Goal: Task Accomplishment & Management: Complete application form

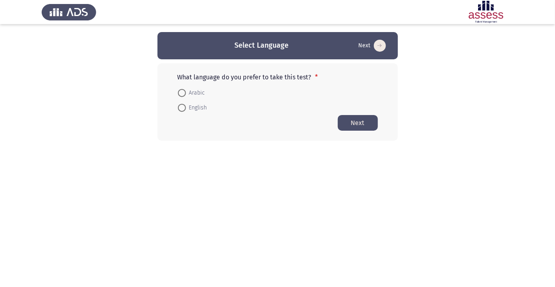
click at [185, 93] on span at bounding box center [182, 93] width 8 height 8
click at [185, 93] on input "Arabic" at bounding box center [182, 93] width 8 height 8
radio input "true"
click at [364, 119] on button "Next" at bounding box center [358, 123] width 40 height 16
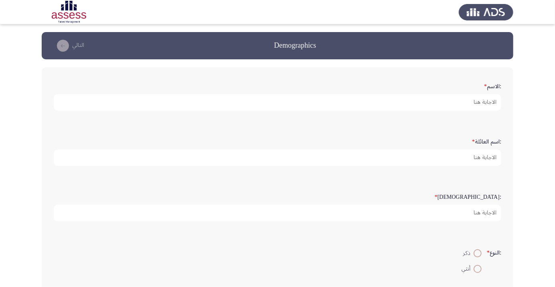
click at [444, 82] on form ":الاسم *" at bounding box center [278, 94] width 448 height 31
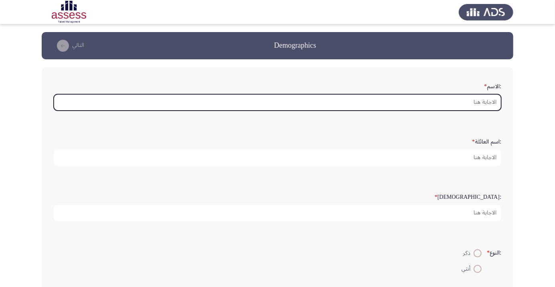
click at [462, 104] on input ":الاسم *" at bounding box center [278, 102] width 448 height 16
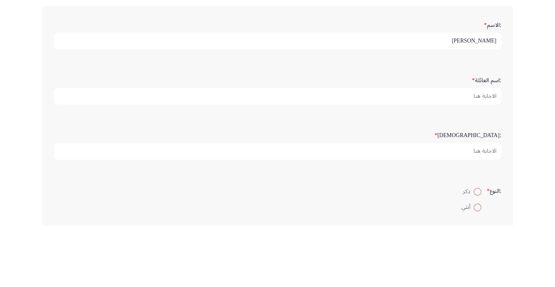
type input "احمد ناصر"
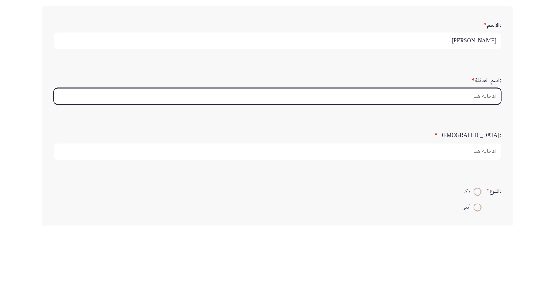
click at [480, 157] on input ":اسم العائلة *" at bounding box center [278, 157] width 448 height 16
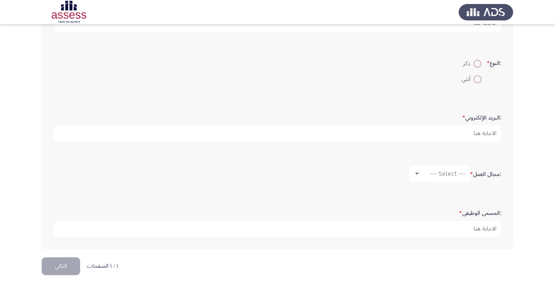
type input "طنطاوي عبدالمطلب"
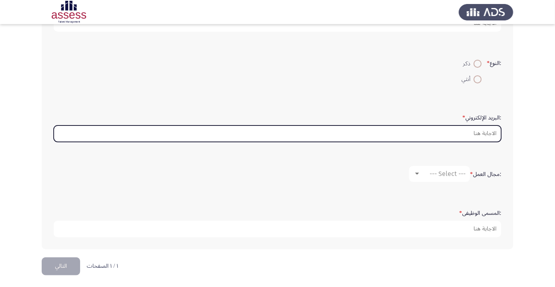
click at [478, 133] on input ":البريد الإلكتروني *" at bounding box center [278, 133] width 448 height 16
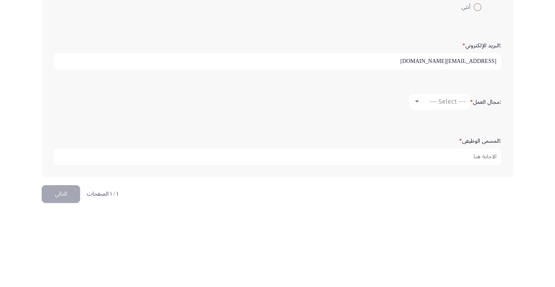
type input "internal.opportunity@ibnsina-pharma.com"
click at [537, 151] on app-assessment-container "Demographics التالي :الاسم * احمد ناصر :اسم العائلة * طنطاوي عبدالمطلب :السن * …" at bounding box center [277, 50] width 555 height 415
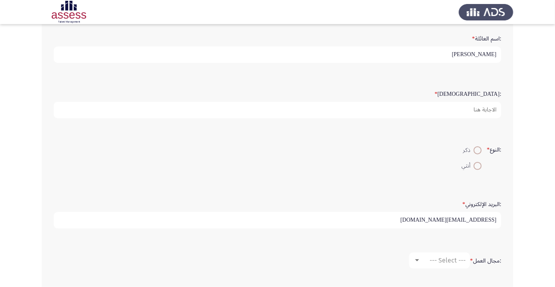
scroll to position [101, 0]
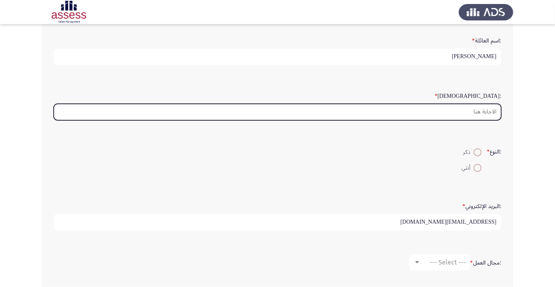
click at [470, 110] on input ":السن *" at bounding box center [278, 112] width 448 height 16
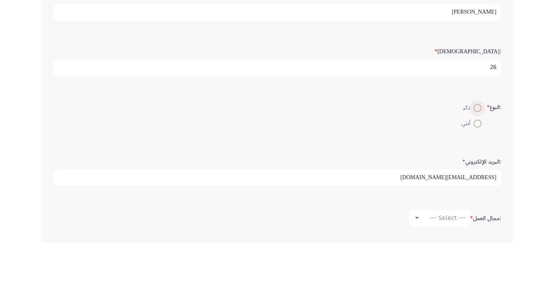
type input "26"
click at [478, 152] on span at bounding box center [478, 152] width 0 height 0
click at [476, 151] on input "ذكر" at bounding box center [478, 152] width 8 height 8
radio input "true"
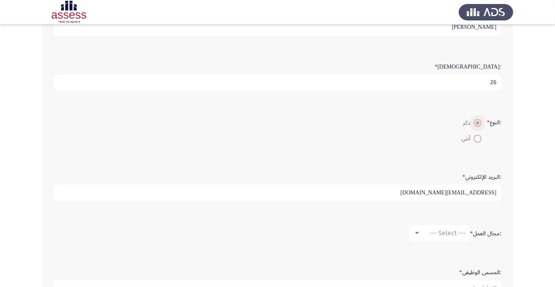
scroll to position [131, 0]
click at [416, 231] on div at bounding box center [417, 232] width 4 height 2
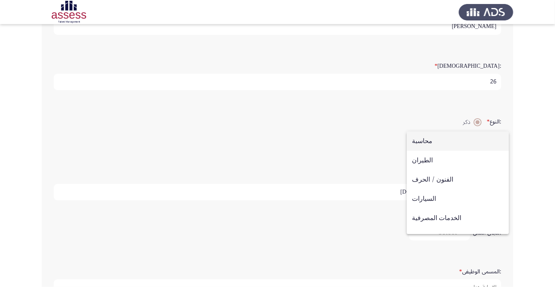
click at [343, 240] on div at bounding box center [277, 143] width 555 height 287
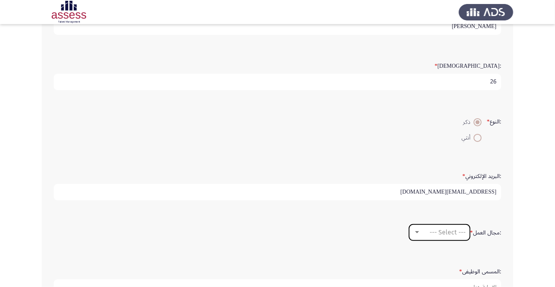
click at [430, 233] on span "--- Select ---" at bounding box center [448, 232] width 36 height 8
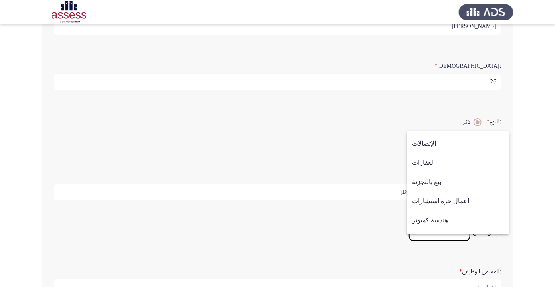
scroll to position [263, 0]
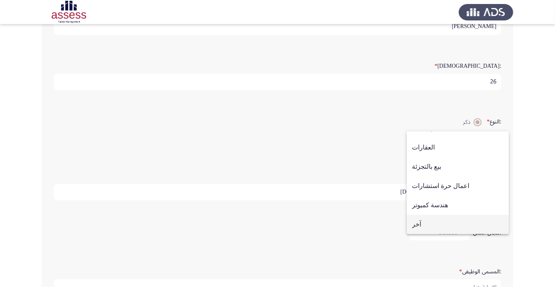
click at [441, 234] on span "آخر" at bounding box center [458, 224] width 92 height 19
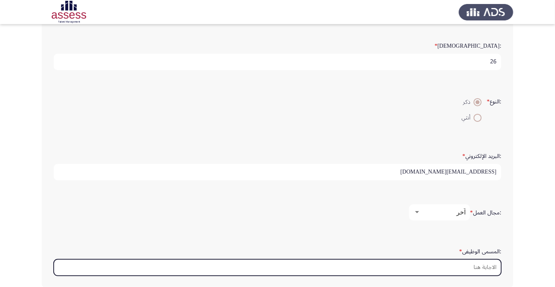
click at [478, 266] on input ":المسمى الوظيفى *" at bounding box center [278, 267] width 448 height 16
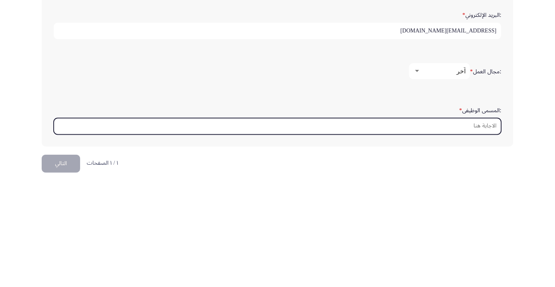
scroll to position [190, 0]
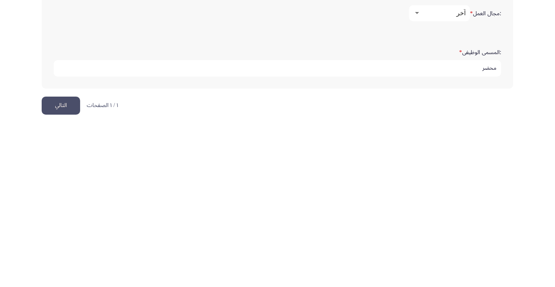
type input "محضر"
click at [64, 264] on button "التالي" at bounding box center [61, 266] width 38 height 18
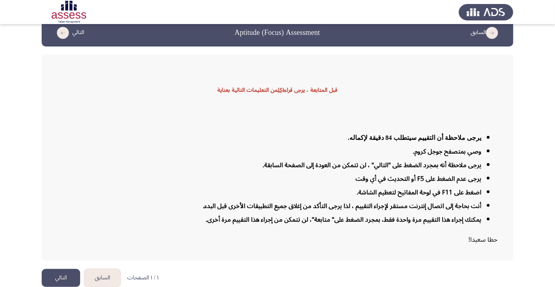
scroll to position [19, 0]
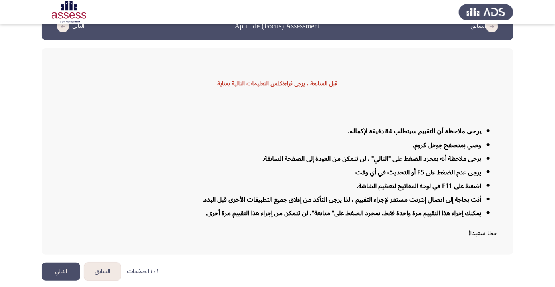
click at [69, 280] on button "التالي" at bounding box center [61, 271] width 38 height 18
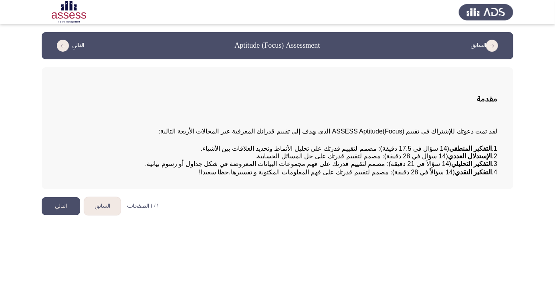
click at [62, 215] on button "التالي" at bounding box center [61, 206] width 38 height 18
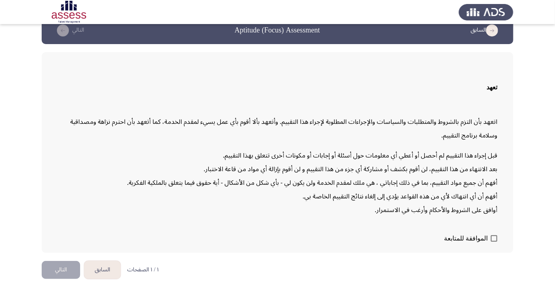
scroll to position [23, 0]
click at [491, 242] on span at bounding box center [494, 238] width 6 height 6
click at [494, 242] on input "الموافقة للمتابعة" at bounding box center [494, 242] width 0 height 0
checkbox input "true"
click at [69, 279] on button "التالي" at bounding box center [61, 270] width 38 height 18
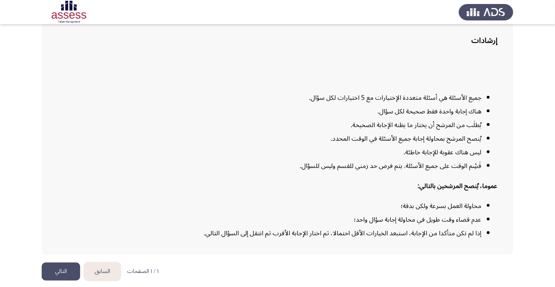
scroll to position [65, 0]
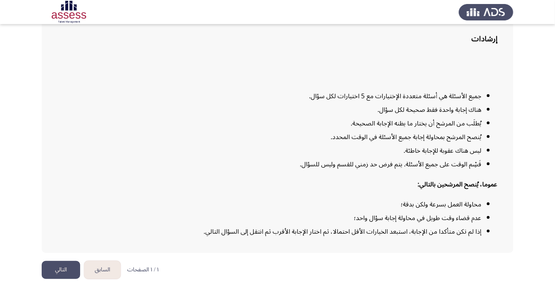
click at [62, 279] on button "التالي" at bounding box center [61, 270] width 38 height 18
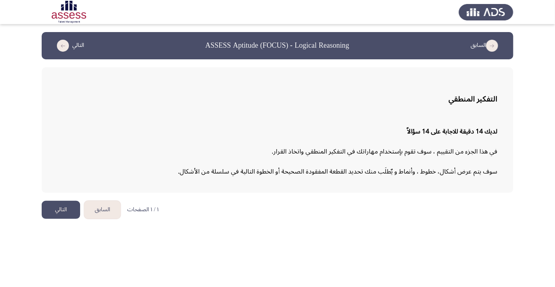
click at [58, 207] on button "التالي" at bounding box center [61, 210] width 38 height 18
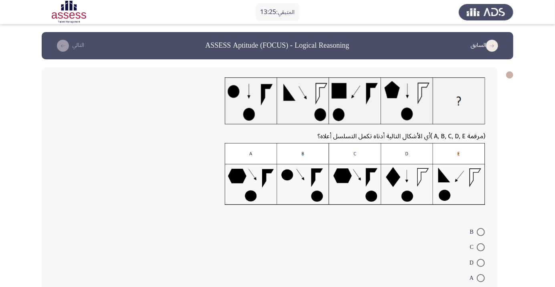
click at [481, 232] on span at bounding box center [481, 232] width 8 height 8
click at [481, 232] on input "B" at bounding box center [481, 232] width 8 height 8
radio input "true"
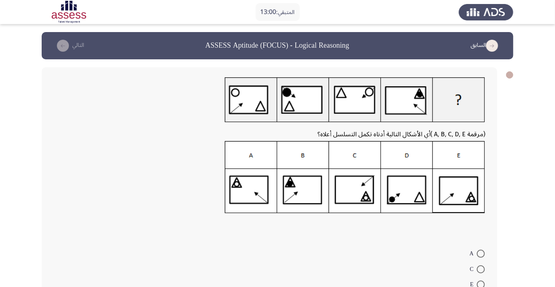
click at [481, 271] on span at bounding box center [481, 269] width 8 height 8
click at [481, 271] on input "C" at bounding box center [481, 269] width 8 height 8
radio input "true"
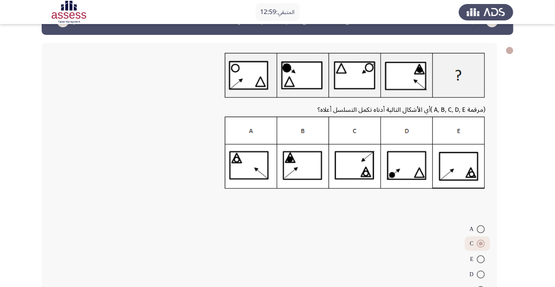
scroll to position [46, 0]
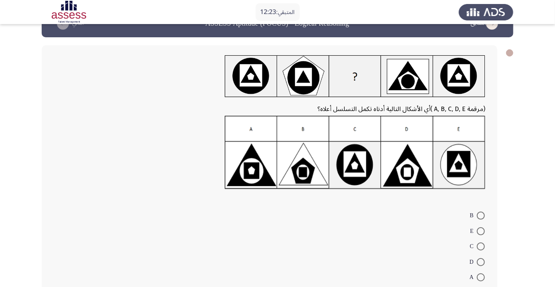
scroll to position [23, 0]
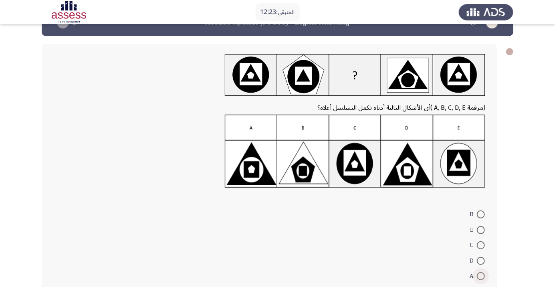
click at [481, 276] on span at bounding box center [481, 276] width 8 height 8
click at [481, 276] on input "A" at bounding box center [481, 276] width 8 height 8
radio input "true"
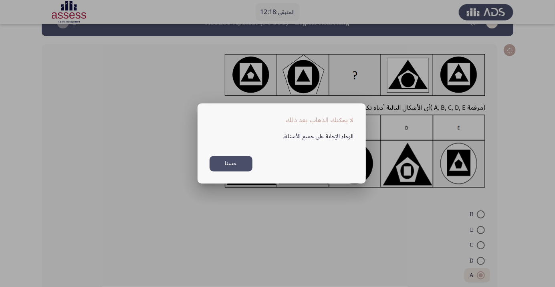
click at [238, 171] on button "حسنا" at bounding box center [231, 164] width 43 height 16
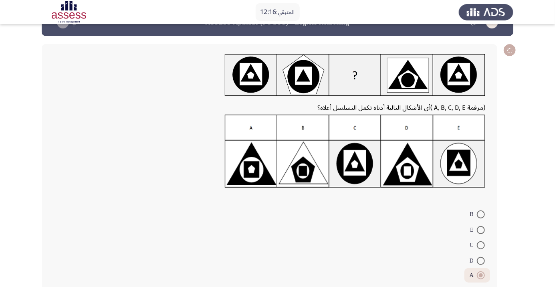
click at [480, 276] on span at bounding box center [481, 275] width 4 height 4
click at [480, 276] on input "A" at bounding box center [481, 275] width 8 height 8
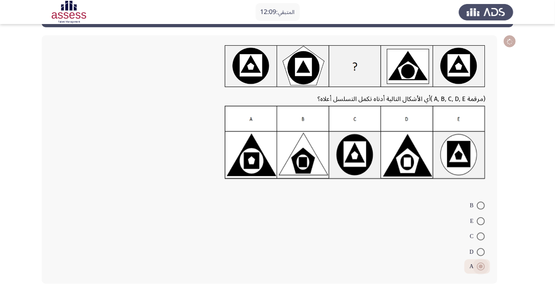
scroll to position [30, 0]
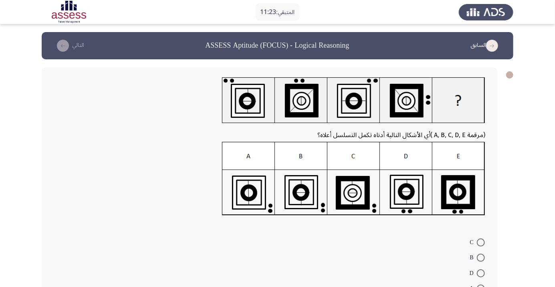
radio input "true"
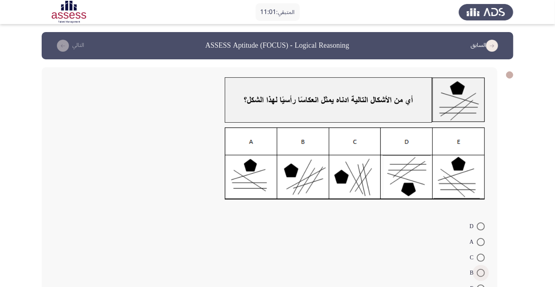
click at [481, 272] on span at bounding box center [481, 273] width 8 height 8
click at [481, 272] on input "B" at bounding box center [481, 273] width 8 height 8
radio input "true"
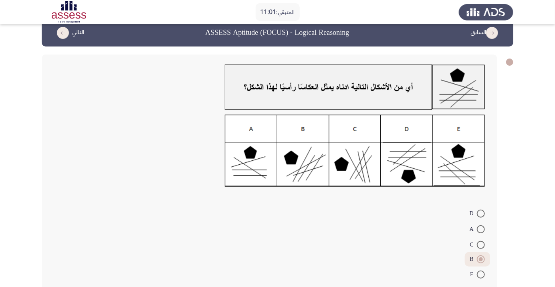
scroll to position [19, 0]
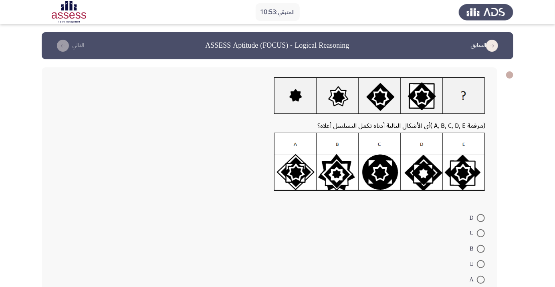
scroll to position [11, 0]
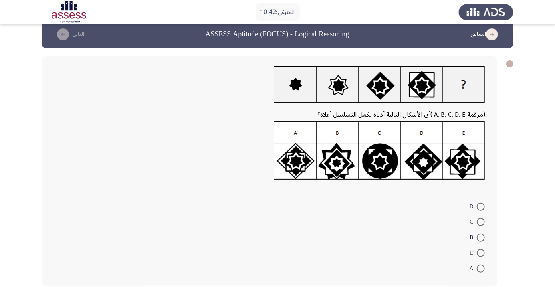
click at [481, 222] on span at bounding box center [481, 222] width 8 height 8
click at [481, 222] on input "C" at bounding box center [481, 222] width 8 height 8
radio input "true"
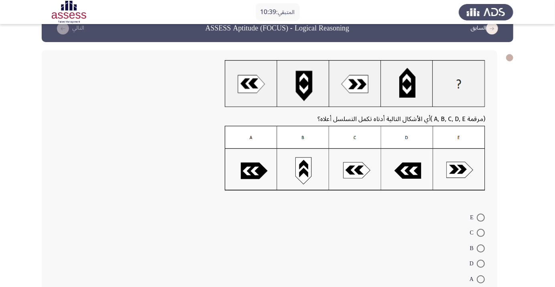
scroll to position [28, 0]
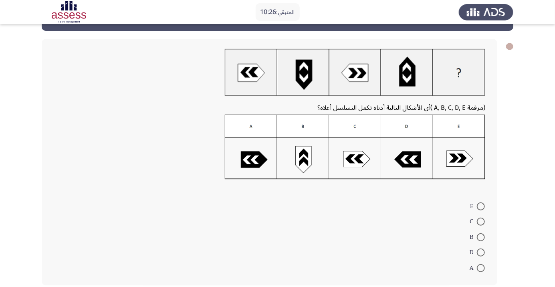
click at [481, 252] on span at bounding box center [481, 252] width 8 height 8
click at [481, 252] on input "D" at bounding box center [481, 252] width 8 height 8
radio input "true"
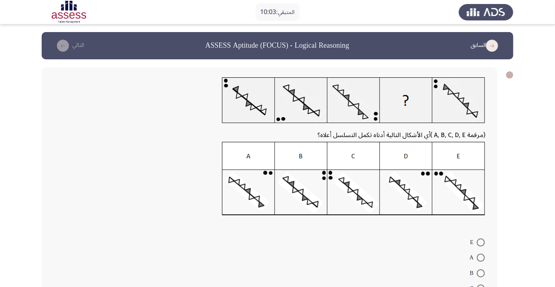
click at [481, 257] on span at bounding box center [481, 258] width 8 height 8
click at [481, 257] on input "A" at bounding box center [481, 258] width 8 height 8
radio input "true"
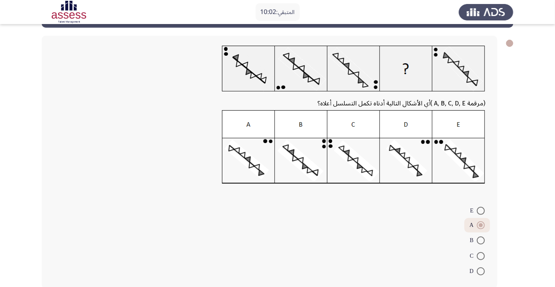
scroll to position [35, 0]
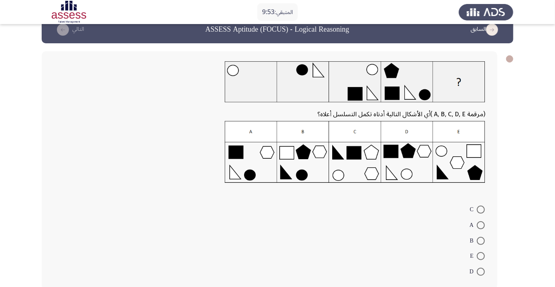
scroll to position [19, 0]
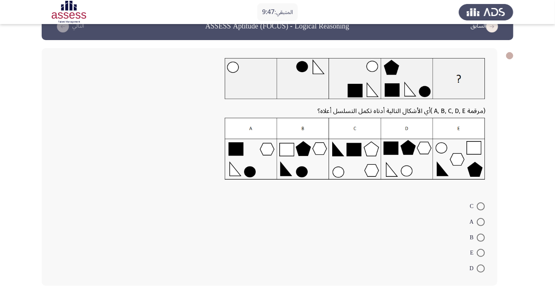
click at [481, 252] on span at bounding box center [481, 253] width 8 height 8
click at [481, 252] on input "E" at bounding box center [481, 253] width 8 height 8
radio input "true"
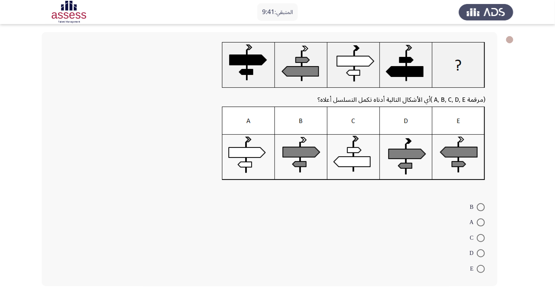
scroll to position [36, 0]
click at [481, 206] on span at bounding box center [481, 207] width 8 height 8
click at [481, 206] on input "B" at bounding box center [481, 207] width 8 height 8
radio input "true"
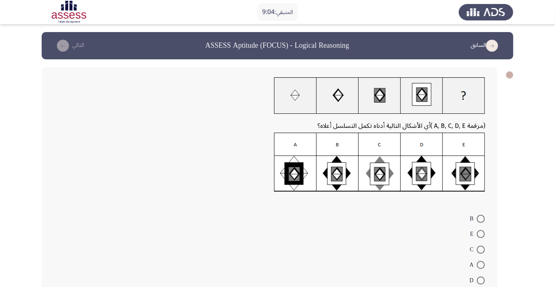
click at [481, 218] on span at bounding box center [481, 219] width 8 height 8
click at [481, 218] on input "B" at bounding box center [481, 219] width 8 height 8
radio input "true"
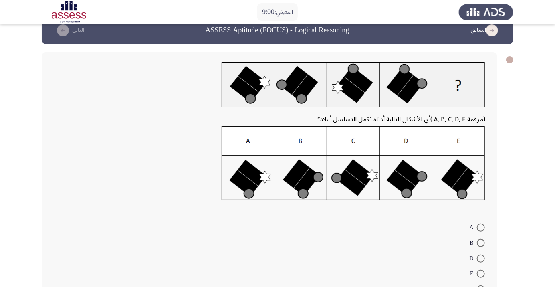
scroll to position [36, 0]
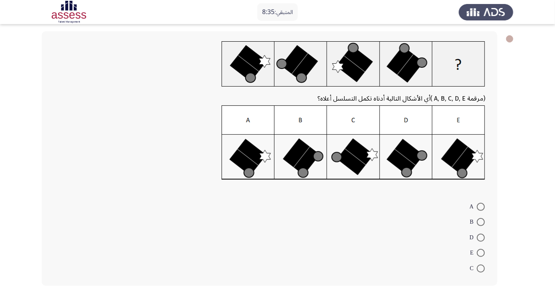
click at [481, 237] on span at bounding box center [481, 238] width 8 height 8
click at [481, 237] on input "D" at bounding box center [481, 238] width 8 height 8
radio input "true"
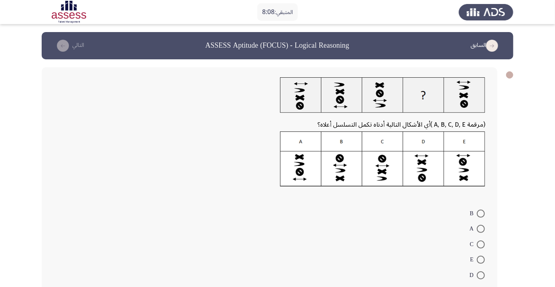
scroll to position [7, 0]
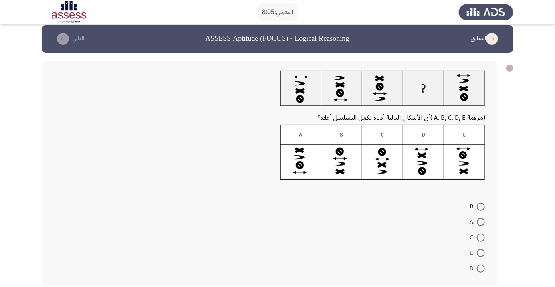
click at [481, 206] on span at bounding box center [481, 207] width 8 height 8
click at [481, 206] on input "B" at bounding box center [481, 207] width 8 height 8
radio input "true"
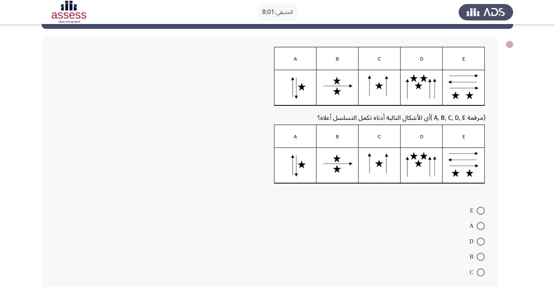
scroll to position [35, 0]
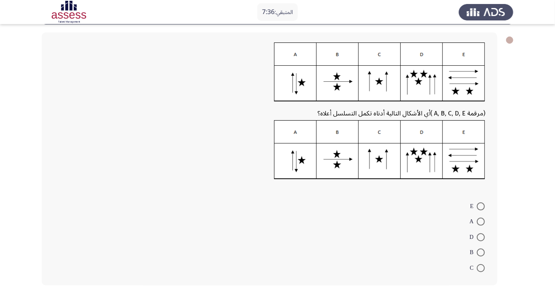
click at [481, 206] on span at bounding box center [481, 206] width 8 height 8
click at [481, 206] on input "E" at bounding box center [481, 206] width 8 height 8
radio input "true"
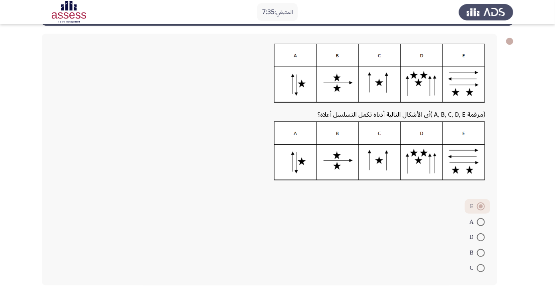
click at [482, 224] on span at bounding box center [481, 222] width 8 height 8
click at [482, 224] on input "A" at bounding box center [481, 222] width 8 height 8
radio input "true"
click at [481, 207] on span at bounding box center [481, 208] width 8 height 8
click at [481, 207] on input "E" at bounding box center [481, 208] width 8 height 8
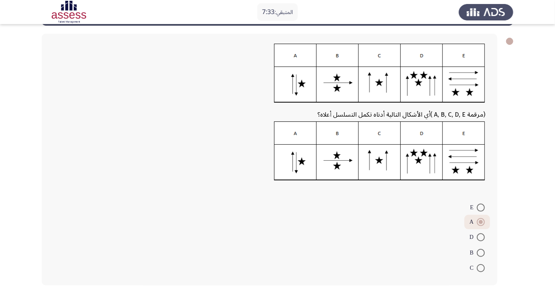
radio input "true"
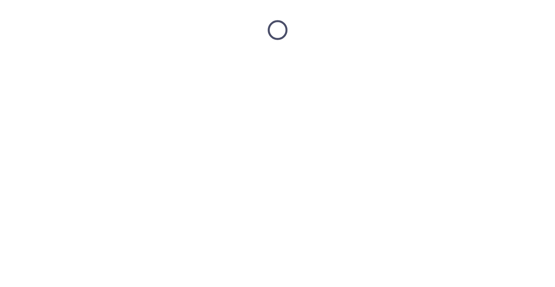
scroll to position [0, 0]
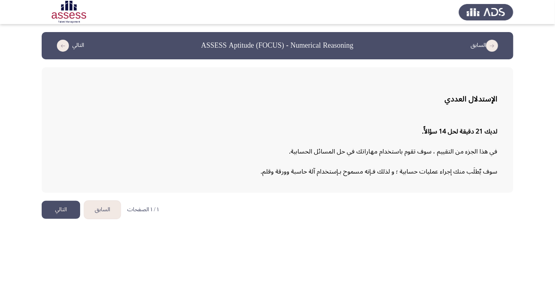
click at [61, 213] on button "التالي" at bounding box center [61, 210] width 38 height 18
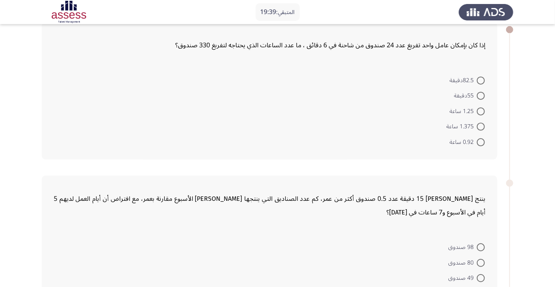
scroll to position [48, 0]
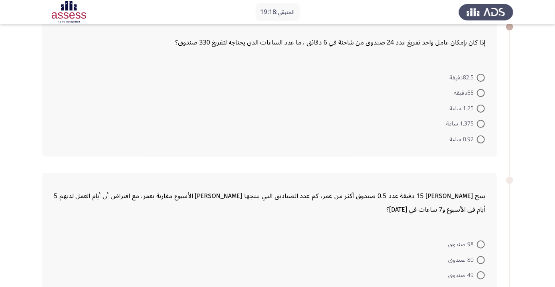
click at [480, 94] on span at bounding box center [481, 93] width 8 height 8
click at [480, 94] on input "55دقيقة" at bounding box center [481, 93] width 8 height 8
radio input "true"
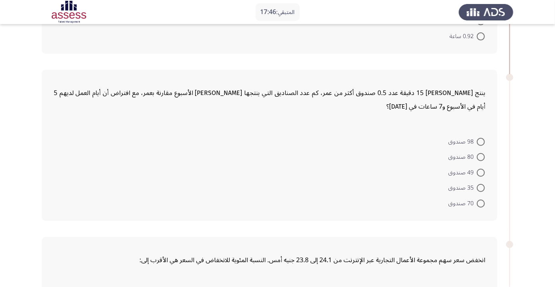
scroll to position [142, 0]
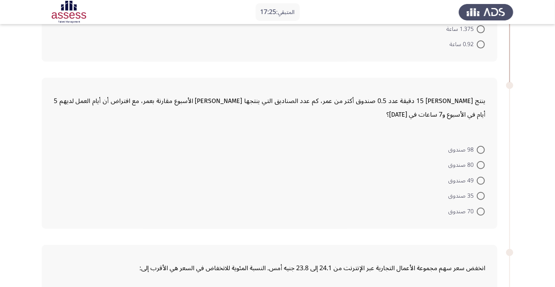
click at [481, 211] on span at bounding box center [481, 212] width 8 height 8
click at [481, 211] on input "70 صندوق" at bounding box center [481, 212] width 8 height 8
radio input "true"
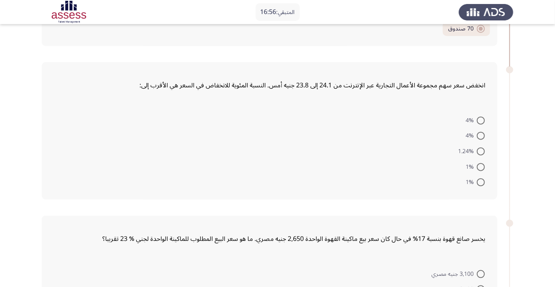
scroll to position [319, 0]
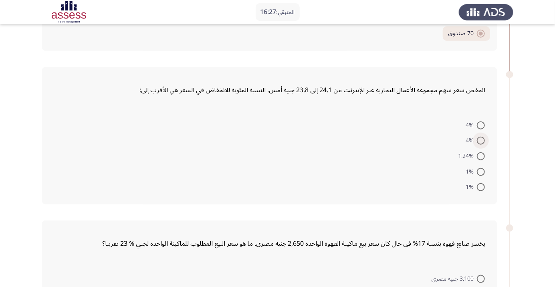
click at [481, 140] on span at bounding box center [481, 141] width 8 height 8
click at [481, 140] on input "4%" at bounding box center [481, 141] width 8 height 8
radio input "true"
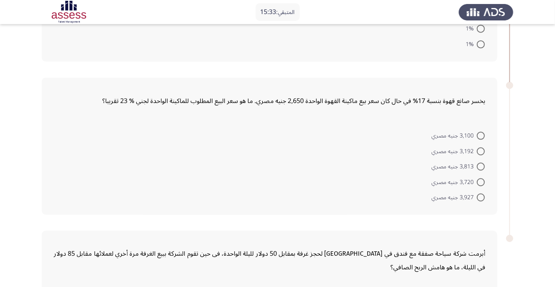
scroll to position [462, 0]
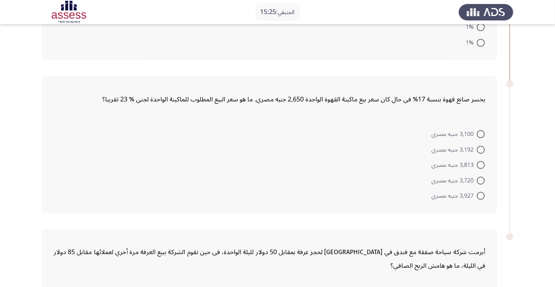
click at [481, 148] on span at bounding box center [481, 150] width 8 height 8
click at [481, 148] on input "3,192 جنيه مصري" at bounding box center [481, 150] width 8 height 8
radio input "true"
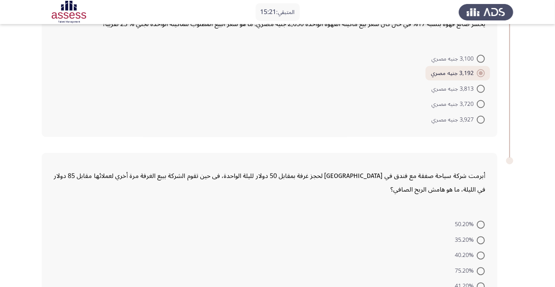
scroll to position [555, 0]
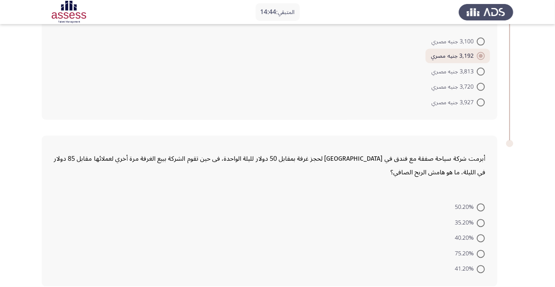
click at [481, 222] on span at bounding box center [481, 223] width 8 height 8
click at [481, 222] on input "35.20%" at bounding box center [481, 223] width 8 height 8
radio input "true"
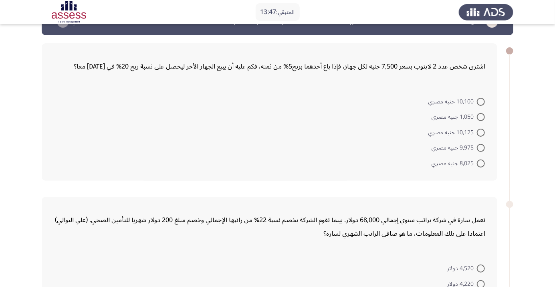
scroll to position [15, 0]
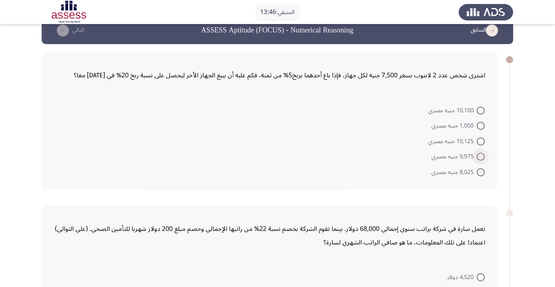
click at [481, 156] on span at bounding box center [481, 157] width 8 height 8
click at [481, 156] on input "9,975 جنيه مصري" at bounding box center [481, 157] width 8 height 8
radio input "true"
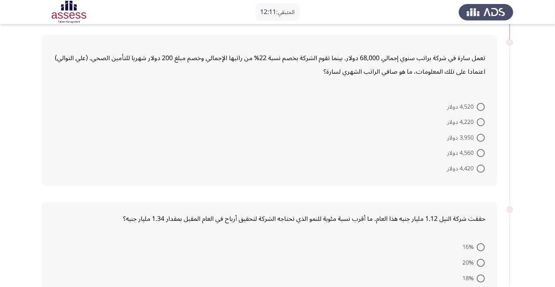
scroll to position [182, 0]
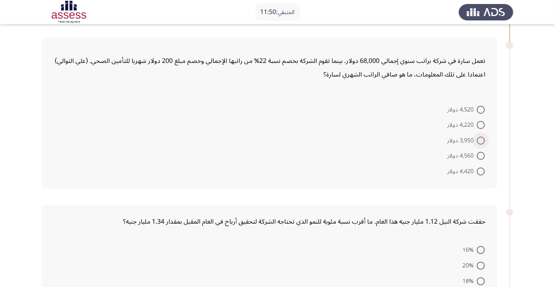
click at [481, 140] on span at bounding box center [481, 141] width 8 height 8
click at [481, 140] on input "3,950 دولار" at bounding box center [481, 141] width 8 height 8
radio input "true"
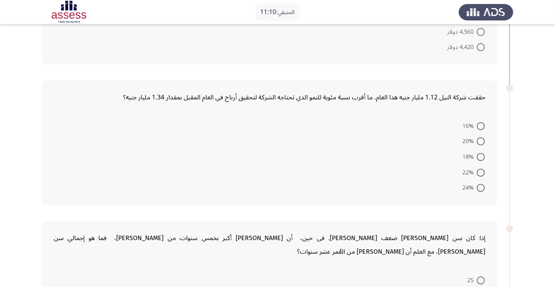
scroll to position [312, 0]
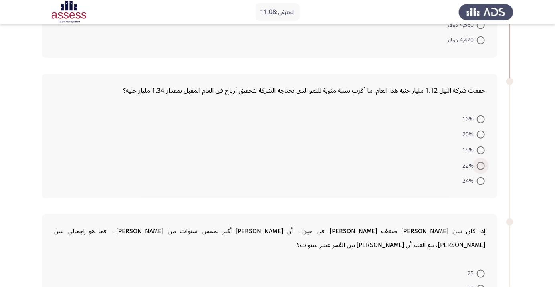
click at [481, 167] on span at bounding box center [481, 166] width 8 height 8
click at [481, 167] on input "22%" at bounding box center [481, 166] width 8 height 8
radio input "true"
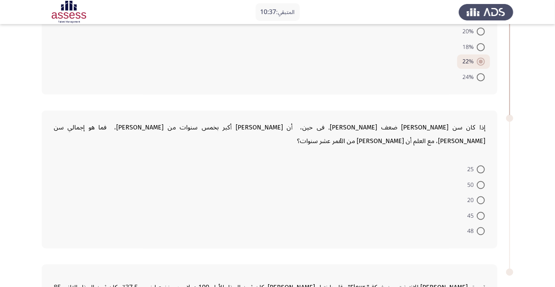
scroll to position [416, 0]
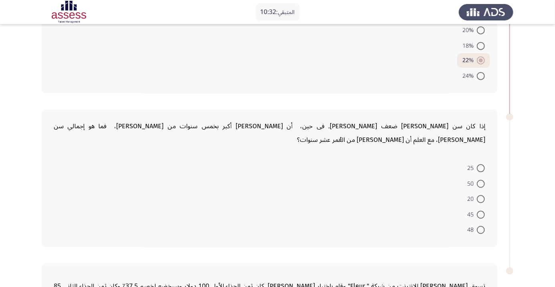
click at [481, 164] on span at bounding box center [481, 168] width 8 height 8
click at [481, 164] on input "25" at bounding box center [481, 168] width 8 height 8
radio input "true"
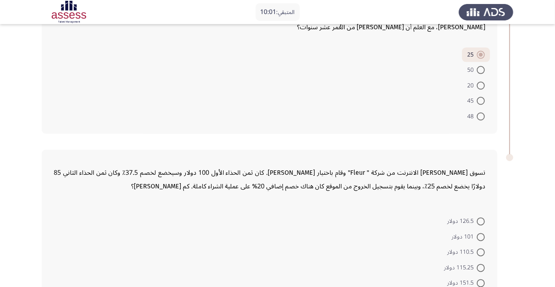
scroll to position [529, 0]
click at [481, 233] on span at bounding box center [481, 237] width 8 height 8
click at [481, 233] on input "101 دولار" at bounding box center [481, 237] width 8 height 8
radio input "true"
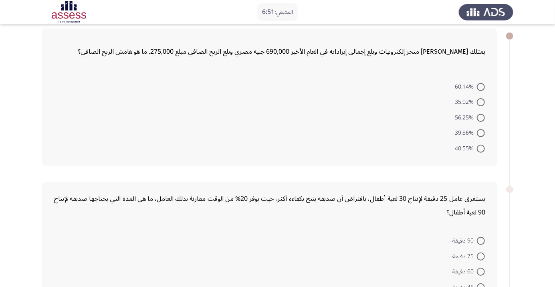
scroll to position [54, 0]
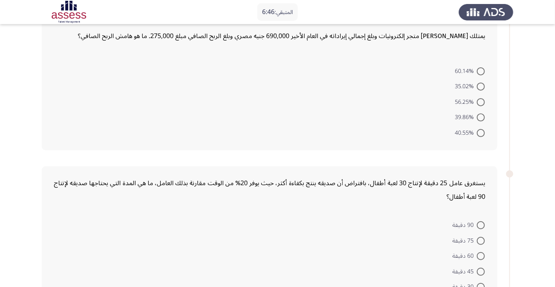
click at [482, 88] on span at bounding box center [481, 87] width 8 height 8
click at [482, 88] on input "35.02%" at bounding box center [481, 87] width 8 height 8
radio input "true"
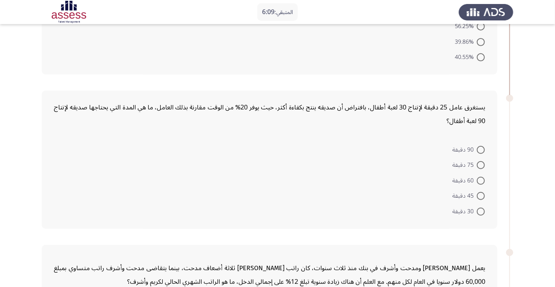
scroll to position [133, 0]
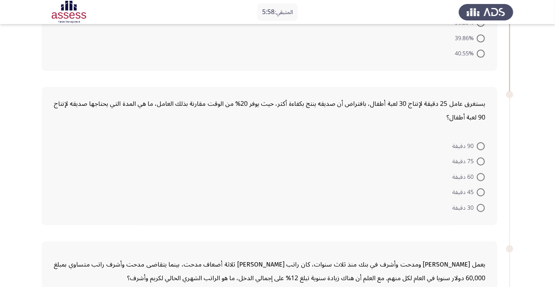
click at [481, 192] on span at bounding box center [481, 192] width 8 height 8
click at [481, 192] on input "45 دقيقة" at bounding box center [481, 192] width 8 height 8
radio input "true"
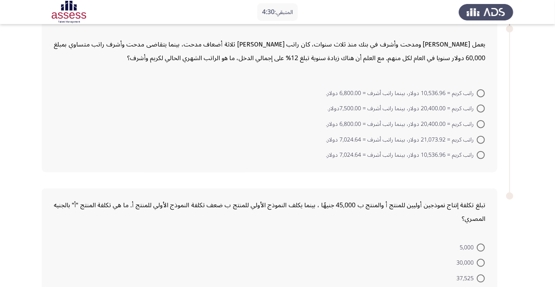
scroll to position [368, 0]
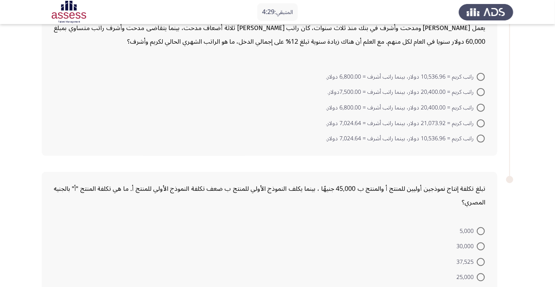
click at [481, 107] on span at bounding box center [481, 108] width 8 height 8
click at [481, 107] on input "راتب كريم = 20,400.00 دولار، بينما راتب أشرف = 6,800.00 دولار." at bounding box center [481, 108] width 8 height 8
radio input "true"
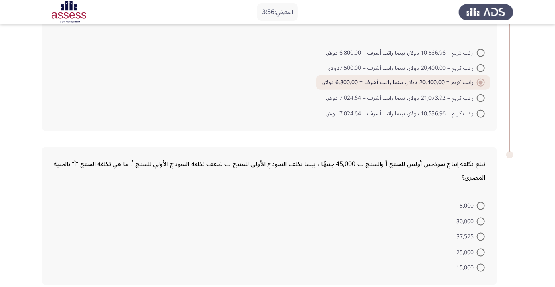
scroll to position [391, 0]
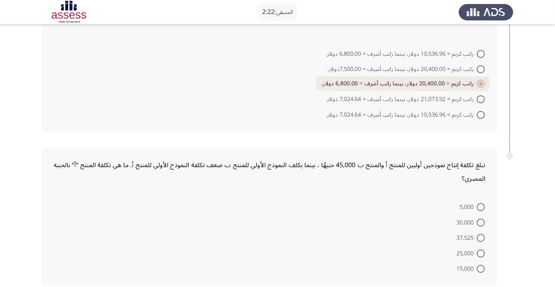
click at [465, 269] on span "15,000" at bounding box center [466, 269] width 20 height 10
click at [477, 269] on input "15,000" at bounding box center [481, 269] width 8 height 8
radio input "true"
click at [481, 222] on span at bounding box center [481, 224] width 8 height 8
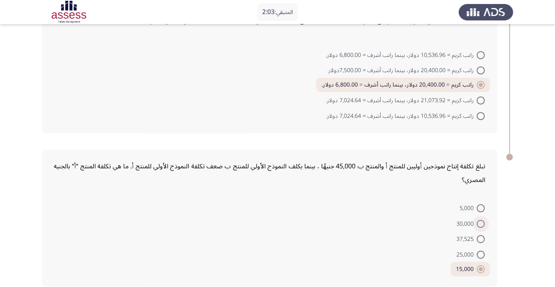
click at [481, 222] on input "30,000" at bounding box center [481, 224] width 8 height 8
radio input "true"
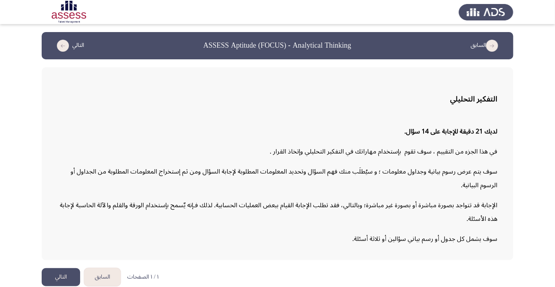
click at [71, 286] on button "التالي" at bounding box center [61, 277] width 38 height 18
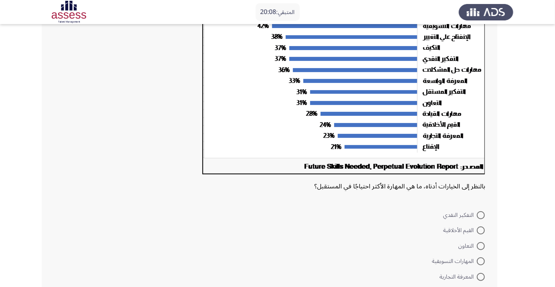
scroll to position [113, 0]
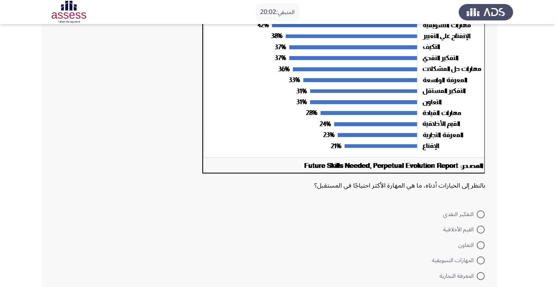
click at [481, 260] on span at bounding box center [481, 260] width 8 height 8
click at [481, 260] on input "المهارات التسويقية" at bounding box center [481, 260] width 8 height 8
radio input "true"
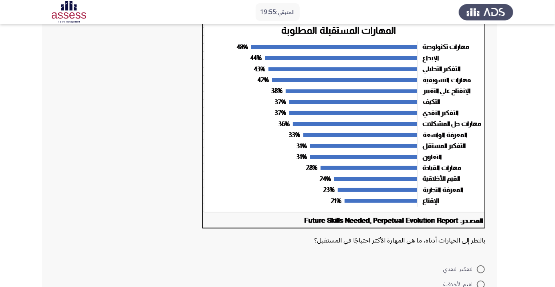
scroll to position [0, 0]
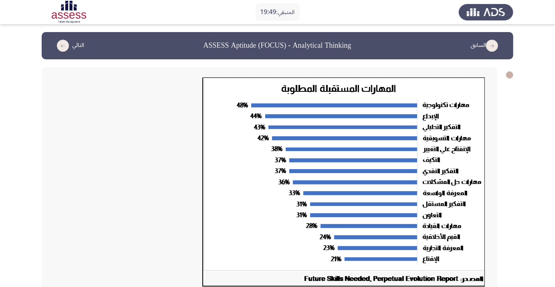
click at [457, 140] on img at bounding box center [343, 182] width 283 height 210
click at [440, 141] on img at bounding box center [343, 182] width 283 height 210
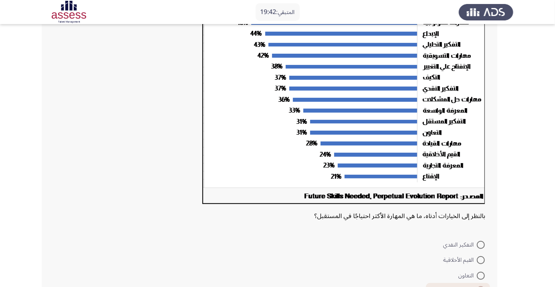
scroll to position [120, 0]
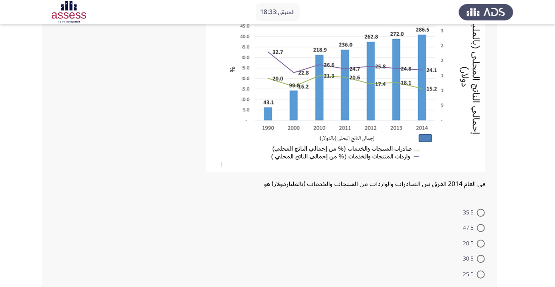
scroll to position [87, 0]
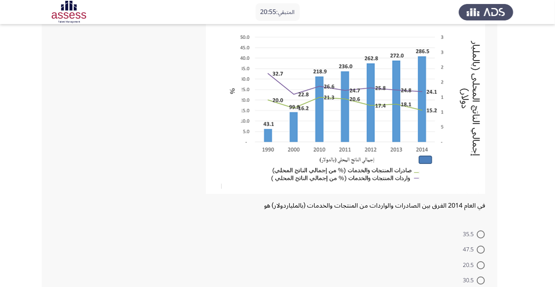
scroll to position [95, 0]
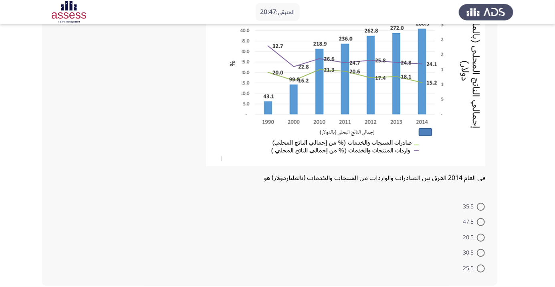
click at [481, 268] on span at bounding box center [481, 268] width 8 height 8
click at [481, 268] on input "25.5" at bounding box center [481, 268] width 8 height 8
radio input "true"
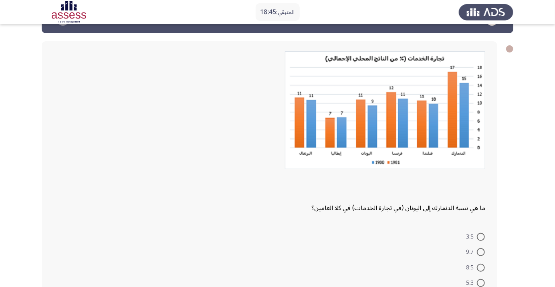
scroll to position [24, 0]
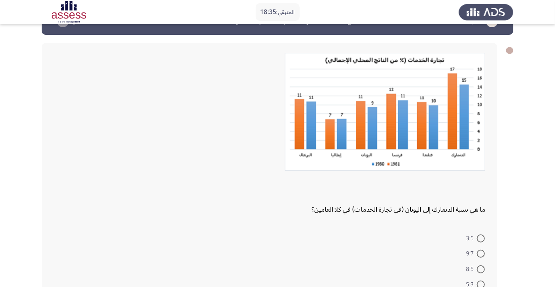
click at [478, 268] on span at bounding box center [481, 269] width 8 height 8
click at [478, 268] on input "8:5" at bounding box center [481, 269] width 8 height 8
radio input "true"
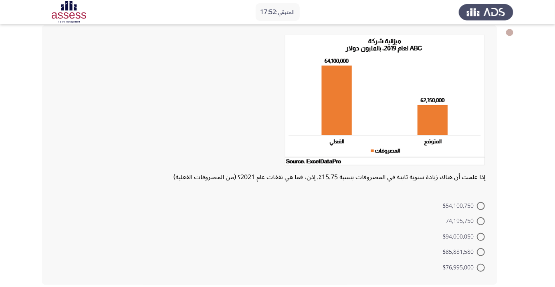
scroll to position [42, 0]
click at [481, 252] on span at bounding box center [481, 253] width 8 height 8
click at [481, 252] on input "$85,881,580" at bounding box center [481, 253] width 8 height 8
radio input "true"
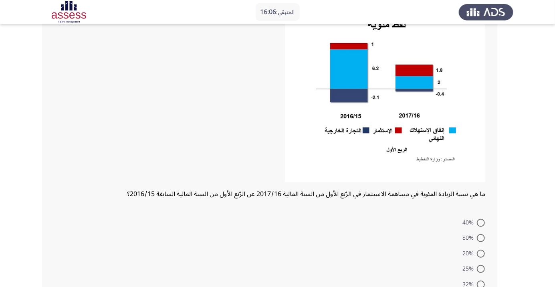
scroll to position [87, 0]
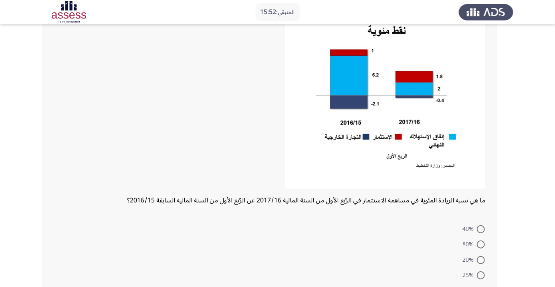
click at [482, 284] on mat-radio-button "32%" at bounding box center [473, 290] width 33 height 16
click at [483, 275] on span at bounding box center [481, 275] width 8 height 8
click at [483, 275] on input "25%" at bounding box center [481, 275] width 8 height 8
radio input "true"
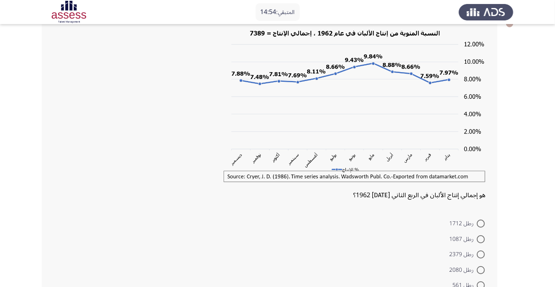
scroll to position [54, 0]
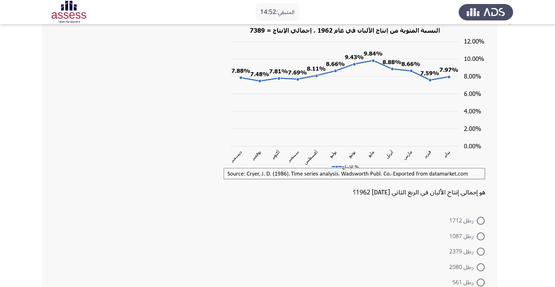
click at [481, 221] on span at bounding box center [481, 221] width 8 height 8
click at [481, 221] on input "رطل 1712" at bounding box center [481, 221] width 8 height 8
radio input "true"
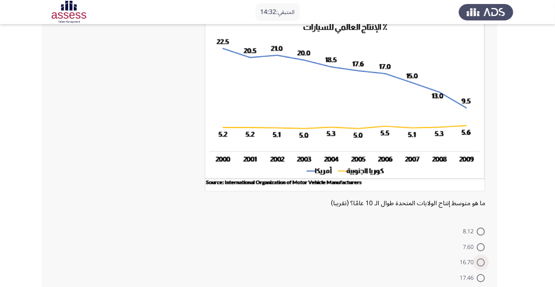
scroll to position [83, 0]
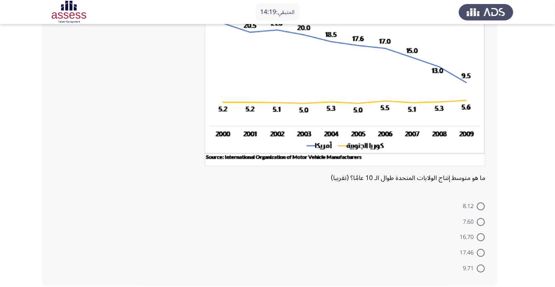
click at [481, 221] on span at bounding box center [481, 222] width 8 height 8
click at [481, 221] on input "7.60" at bounding box center [481, 222] width 8 height 8
radio input "true"
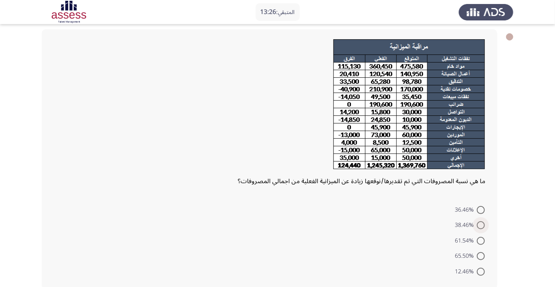
scroll to position [41, 0]
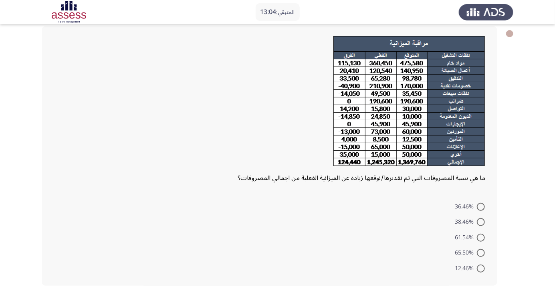
click at [482, 270] on span at bounding box center [481, 268] width 8 height 8
click at [482, 270] on input "12.46%" at bounding box center [481, 268] width 8 height 8
radio input "true"
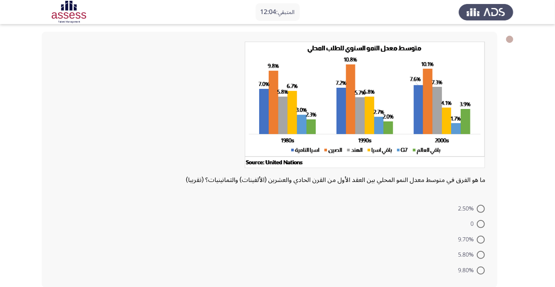
scroll to position [38, 0]
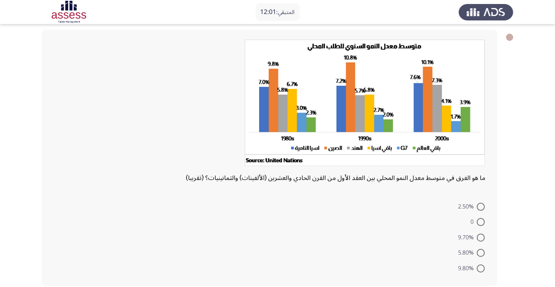
click at [482, 256] on span at bounding box center [481, 253] width 8 height 8
click at [482, 256] on input "5.80%" at bounding box center [481, 253] width 8 height 8
radio input "true"
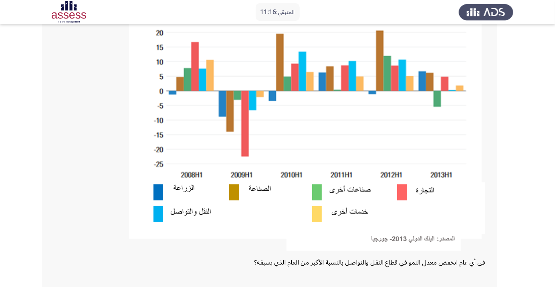
scroll to position [123, 0]
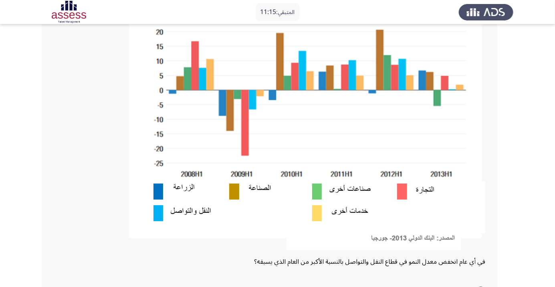
click at [481, 286] on span at bounding box center [481, 290] width 8 height 8
click at [481, 286] on input "2012" at bounding box center [481, 290] width 8 height 8
radio input "true"
click at [481, 286] on span at bounding box center [481, 289] width 4 height 4
click at [481, 286] on input "2012" at bounding box center [481, 289] width 8 height 8
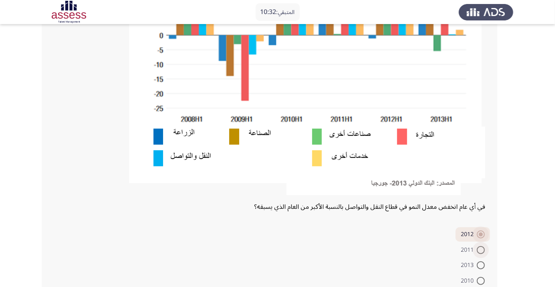
scroll to position [206, 0]
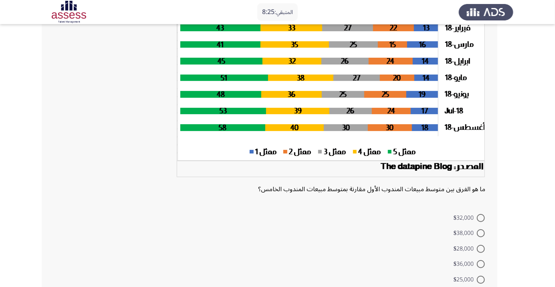
scroll to position [93, 0]
click at [481, 217] on span at bounding box center [481, 218] width 8 height 8
click at [481, 217] on input "$32,000" at bounding box center [481, 218] width 8 height 8
radio input "true"
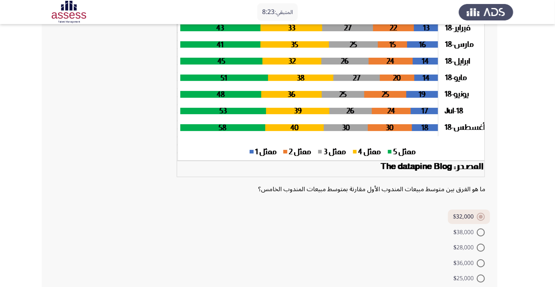
scroll to position [0, 0]
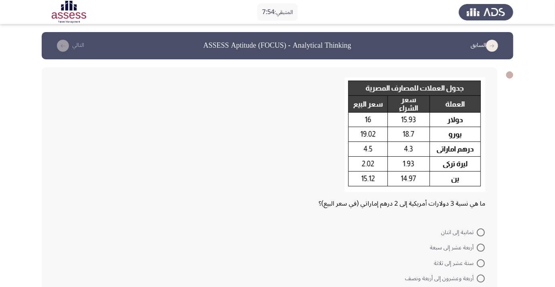
click at [481, 274] on span at bounding box center [481, 278] width 8 height 8
click at [481, 274] on input "أربعة وعشرون إلى أربعة ونصف" at bounding box center [481, 278] width 8 height 8
radio input "true"
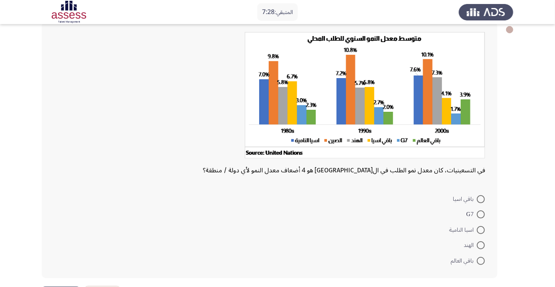
scroll to position [58, 0]
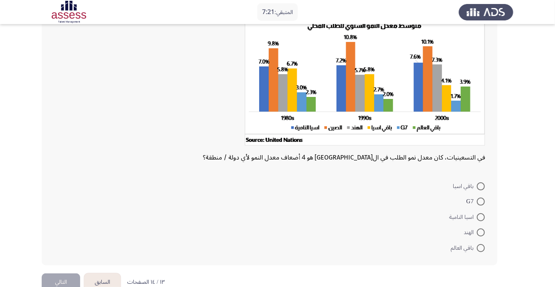
click at [481, 218] on span at bounding box center [481, 217] width 8 height 8
click at [481, 218] on input "اسيا النامية" at bounding box center [481, 217] width 8 height 8
radio input "true"
click at [482, 219] on span at bounding box center [481, 216] width 8 height 8
click at [482, 219] on input "اسيا النامية" at bounding box center [481, 216] width 8 height 8
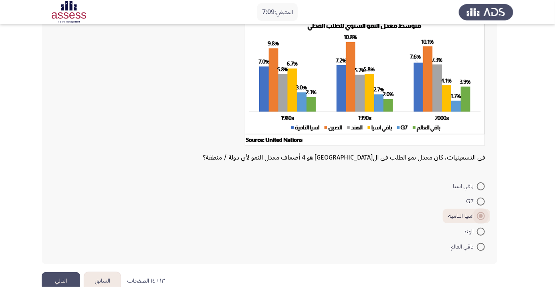
click at [481, 201] on span at bounding box center [481, 202] width 8 height 8
click at [481, 201] on input "G7" at bounding box center [481, 202] width 8 height 8
radio input "true"
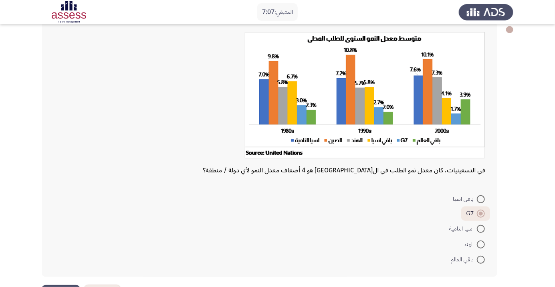
scroll to position [33, 0]
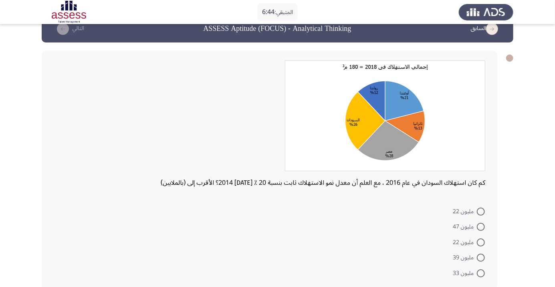
scroll to position [22, 0]
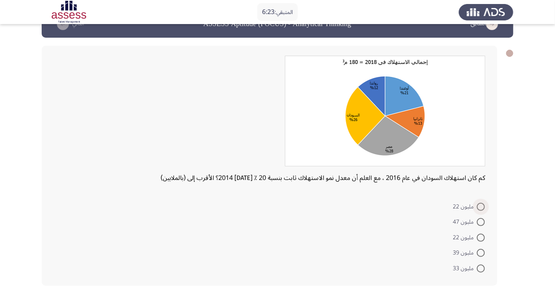
click at [481, 206] on span at bounding box center [481, 207] width 8 height 8
click at [481, 206] on input "مليون 22" at bounding box center [481, 207] width 8 height 8
radio input "true"
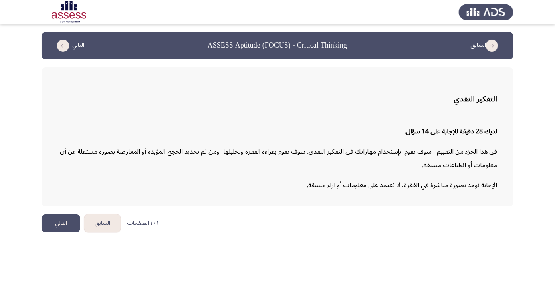
click at [73, 227] on button "التالي" at bounding box center [61, 223] width 38 height 18
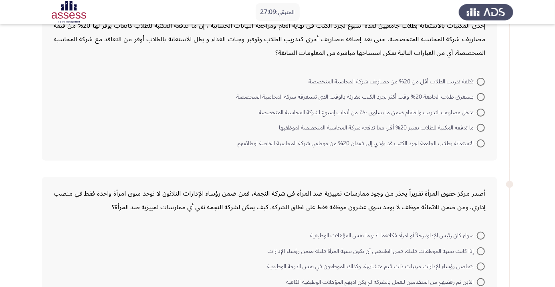
scroll to position [59, 0]
click at [483, 80] on span at bounding box center [481, 81] width 8 height 8
click at [483, 80] on input "تكلفة تدريب الطلاب أقل من 20% من مصاريف شركة المحاسبة المتخصصة" at bounding box center [481, 81] width 8 height 8
radio input "true"
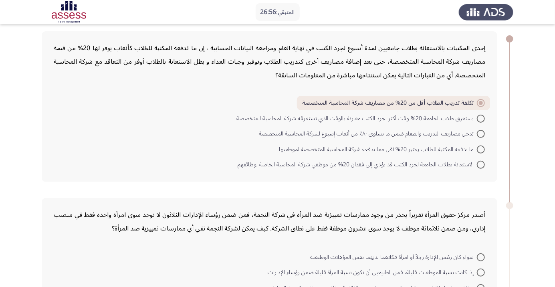
scroll to position [35, 0]
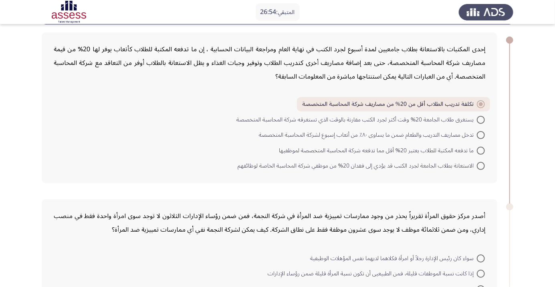
click at [481, 105] on span at bounding box center [481, 104] width 4 height 4
click at [481, 105] on input "تكلفة تدريب الطلاب أقل من 20% من مصاريف شركة المحاسبة المتخصصة" at bounding box center [481, 104] width 8 height 8
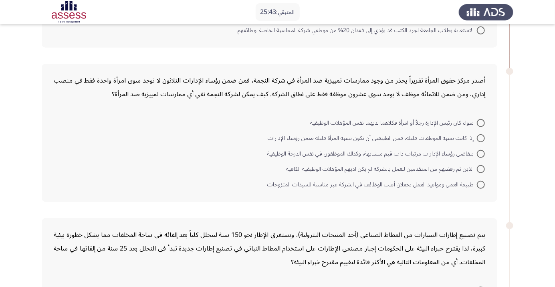
scroll to position [186, 0]
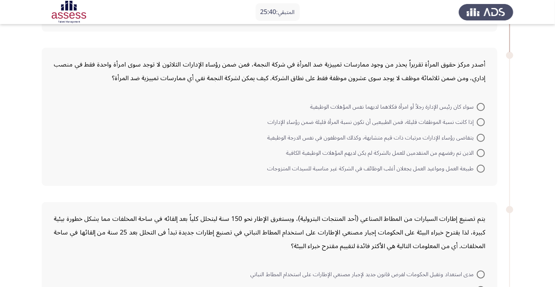
click at [481, 167] on span at bounding box center [481, 169] width 8 height 8
click at [481, 167] on input "طبيعة العمل ومواعيد العمل يجعلان أغلب الوظائف في الشركة غير مناسبة للسيدات المت…" at bounding box center [481, 169] width 8 height 8
radio input "true"
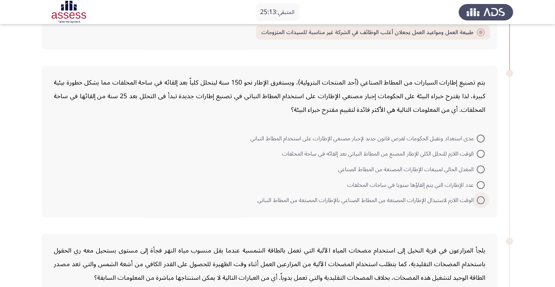
scroll to position [324, 0]
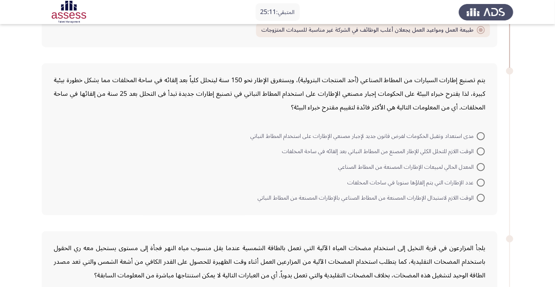
click at [481, 135] on span at bounding box center [481, 136] width 8 height 8
click at [481, 135] on input "مدى استعداد وتقبل الحكومات لفرض قانون جديد لإجبار مصنعي الإطارات على استخدام ال…" at bounding box center [481, 136] width 8 height 8
radio input "true"
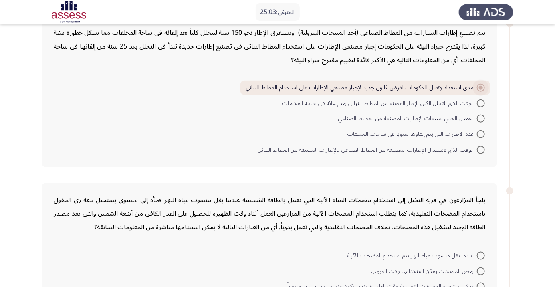
scroll to position [370, 0]
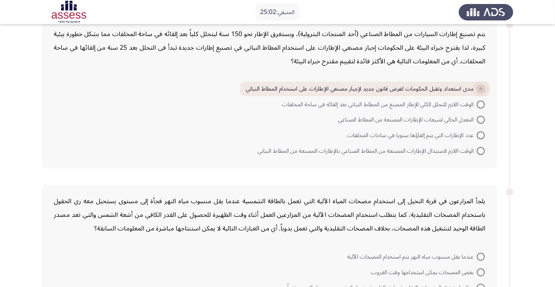
click at [481, 88] on span at bounding box center [481, 89] width 4 height 4
click at [481, 88] on input "مدى استعداد وتقبل الحكومات لفرض قانون جديد لإجبار مصنعي الإطارات على استخدام ال…" at bounding box center [481, 89] width 8 height 8
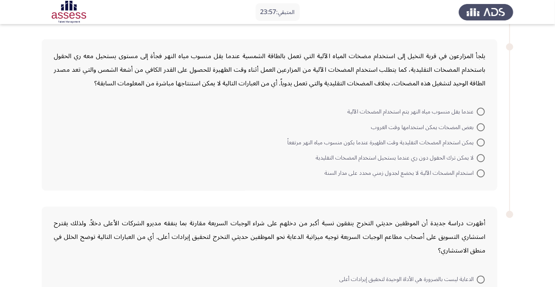
scroll to position [510, 0]
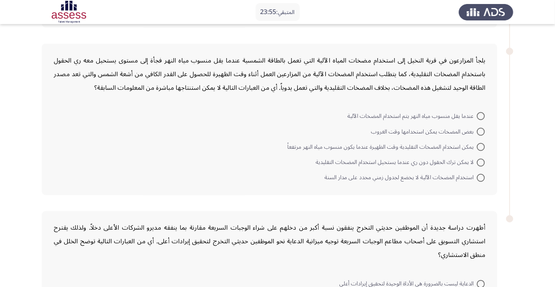
click at [481, 146] on span at bounding box center [481, 147] width 8 height 8
click at [481, 146] on input "يمكن استخدام المضخات التقليدية وقت الظهيرة عندما يكون منسوب مياه النهر مرتفعاً" at bounding box center [481, 147] width 8 height 8
radio input "true"
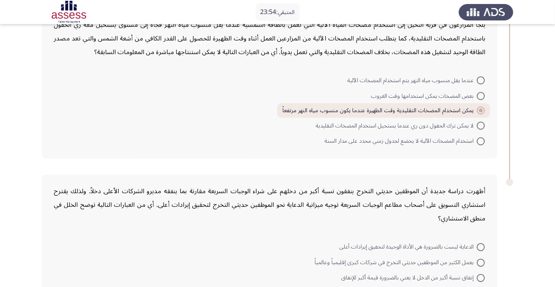
scroll to position [586, 0]
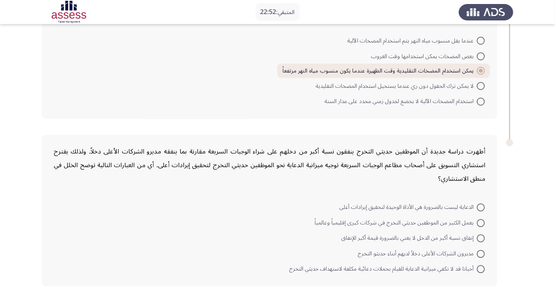
click at [481, 252] on span at bounding box center [481, 254] width 8 height 8
click at [481, 252] on input "مديرون الشركات الأعلى دخلاً لديهم أبناء حديثو التخرج" at bounding box center [481, 254] width 8 height 8
radio input "true"
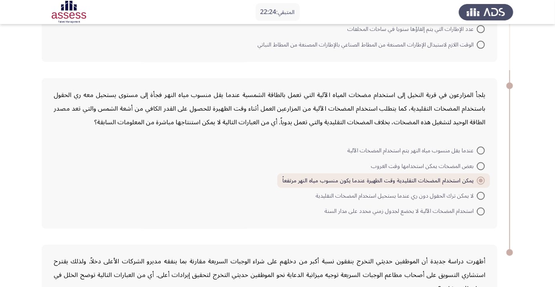
scroll to position [585, 0]
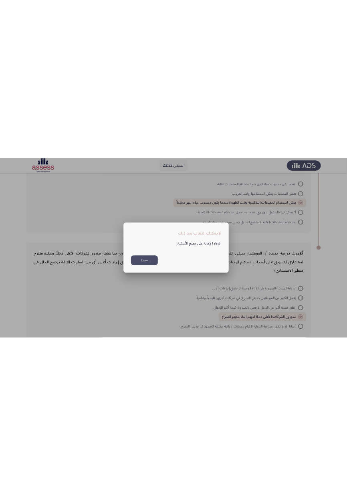
scroll to position [0, 0]
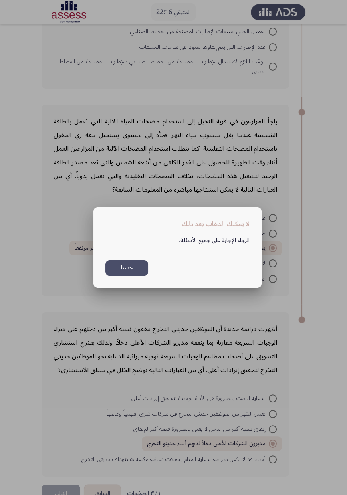
click at [122, 276] on button "حسنا" at bounding box center [126, 268] width 43 height 16
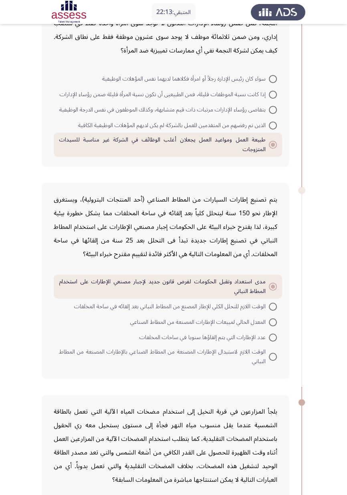
scroll to position [294, 0]
click at [274, 286] on label "الوقت اللازم لاستبدال الإطارات المصنعة من المطاط الصناعي بالإطارات المصنعة من ا…" at bounding box center [168, 356] width 218 height 19
click at [274, 286] on input "الوقت اللازم لاستبدال الإطارات المصنعة من المطاط الصناعي بالإطارات المصنعة من ا…" at bounding box center [273, 357] width 8 height 8
radio input "true"
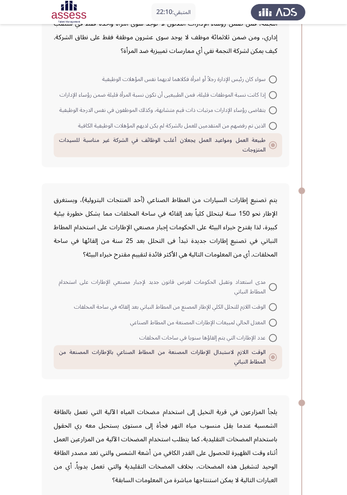
click at [272, 285] on span at bounding box center [273, 287] width 8 height 8
click at [272, 285] on input "مدى استعداد وتقبل الحكومات لفرض قانون جديد لإجبار مصنعي الإطارات على استخدام ال…" at bounding box center [273, 287] width 8 height 8
radio input "true"
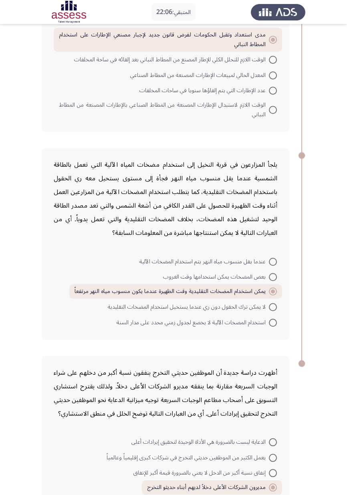
scroll to position [566, 0]
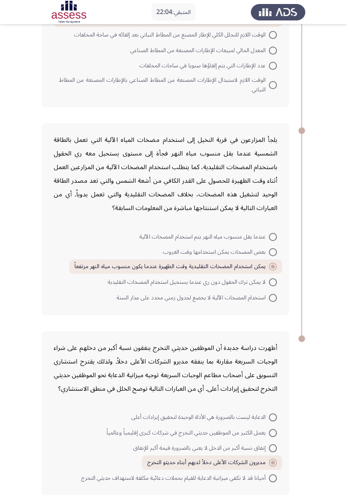
click at [272, 286] on span at bounding box center [273, 462] width 4 height 4
click at [272, 286] on input "مديرون الشركات الأعلى دخلاً لديهم أبناء حديثو التخرج" at bounding box center [273, 462] width 8 height 8
click at [274, 286] on mat-radio-button "أحيانا قد لا تكفي ميزانية الدعاية للقيام بحملات دعائية مكلفة لاستهداف حديثي الت…" at bounding box center [179, 478] width 206 height 16
click at [272, 286] on span at bounding box center [273, 448] width 8 height 8
click at [272, 286] on input "إنفاق نسبة أكبر من الدخل لا يعني بالضرورة قيمة أكبر للإنفاق" at bounding box center [273, 448] width 8 height 8
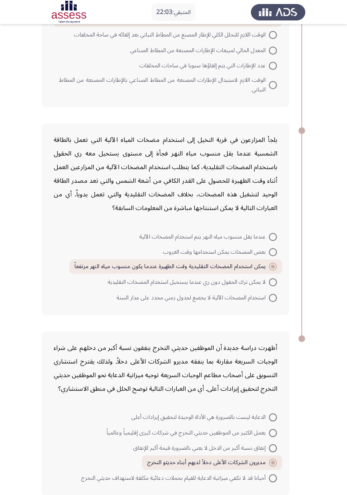
radio input "true"
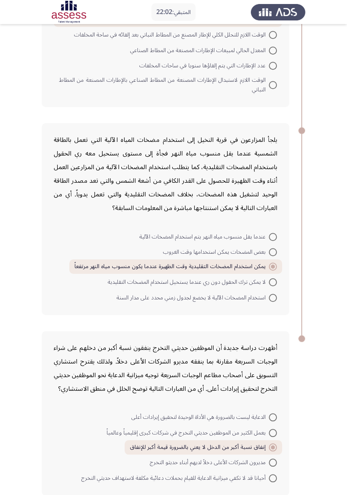
click at [272, 286] on span at bounding box center [273, 462] width 8 height 8
click at [272, 286] on input "مديرون الشركات الأعلى دخلاً لديهم أبناء حديثو التخرج" at bounding box center [273, 462] width 8 height 8
radio input "true"
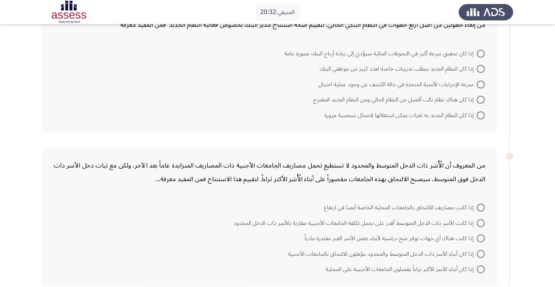
scroll to position [99, 0]
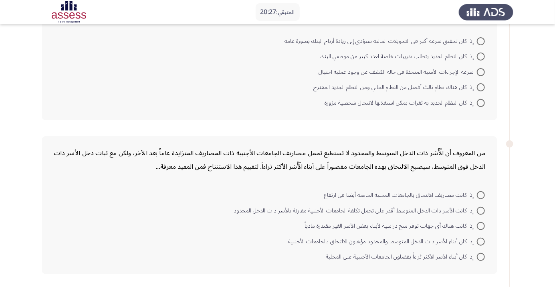
click at [324, 71] on span "سرعة الإجراءات الأمنية المتخذة في حالة الكشف عن وجود عملية احتيال" at bounding box center [398, 72] width 158 height 10
click at [477, 71] on input "سرعة الإجراءات الأمنية المتخذة في حالة الكشف عن وجود عملية احتيال" at bounding box center [481, 72] width 8 height 8
radio input "true"
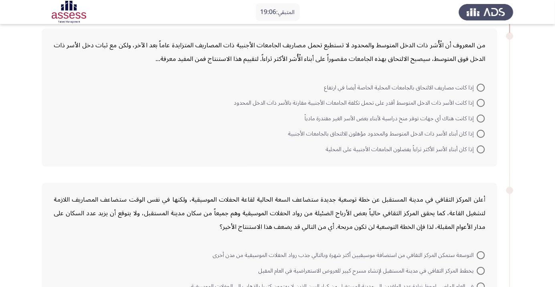
scroll to position [209, 0]
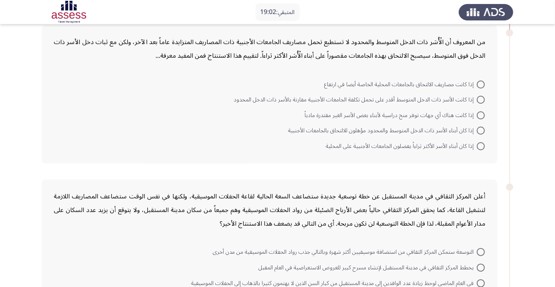
click at [316, 118] on span "إذا كانت هناك أي جهات توفر منح دراسية لأبناء بعض الأسر الغير مقتدرة مادياً" at bounding box center [391, 116] width 172 height 10
click at [477, 118] on input "إذا كانت هناك أي جهات توفر منح دراسية لأبناء بعض الأسر الغير مقتدرة مادياً" at bounding box center [481, 115] width 8 height 8
radio input "true"
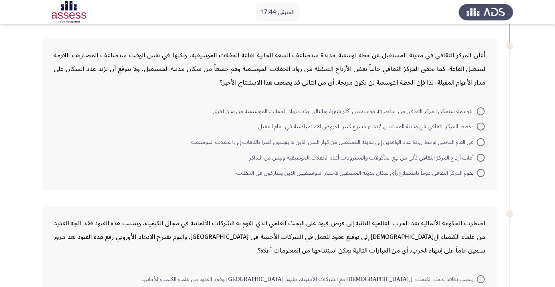
scroll to position [346, 0]
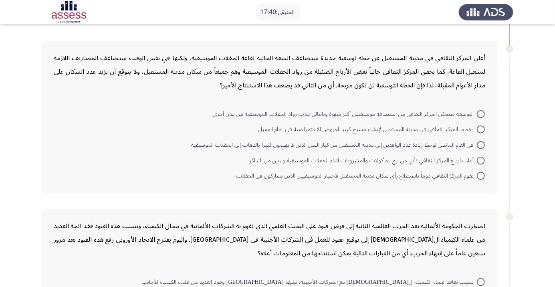
click at [216, 117] on span "التوسعة ستمكن المركز الثقافي من استضافة موسيقيين أكثر شهرة وبالتالي جذب رواد ال…" at bounding box center [345, 114] width 264 height 10
click at [477, 117] on input "التوسعة ستمكن المركز الثقافي من استضافة موسيقيين أكثر شهرة وبالتالي جذب رواد ال…" at bounding box center [481, 114] width 8 height 8
radio input "true"
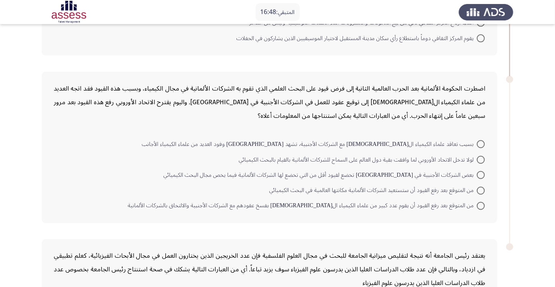
scroll to position [485, 0]
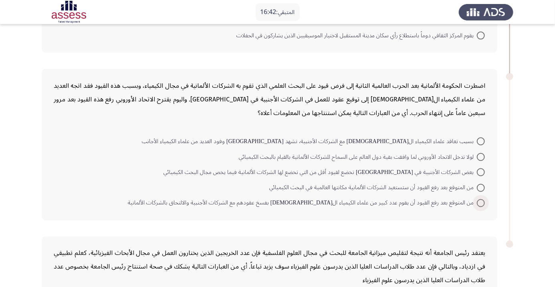
click at [198, 207] on span "من المتوقع بعد رفع القيود أن يقوم عدد كبير من علماء الكيمياء ال[DEMOGRAPHIC_DAT…" at bounding box center [302, 203] width 349 height 10
click at [477, 207] on input "من المتوقع بعد رفع القيود أن يقوم عدد كبير من علماء الكيمياء ال[DEMOGRAPHIC_DAT…" at bounding box center [481, 203] width 8 height 8
radio input "true"
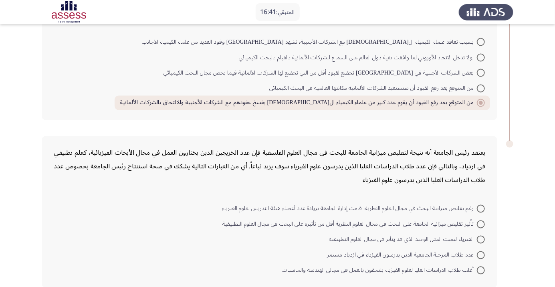
scroll to position [586, 0]
click at [294, 272] on span "أغلب طلاب الدراسات العليا لعلوم الفيزياء يلتحقون بالعمل في مجالي الهندسة والحاس…" at bounding box center [379, 269] width 195 height 10
click at [477, 272] on input "أغلب طلاب الدراسات العليا لعلوم الفيزياء يلتحقون بالعمل في مجالي الهندسة والحاس…" at bounding box center [481, 269] width 8 height 8
radio input "true"
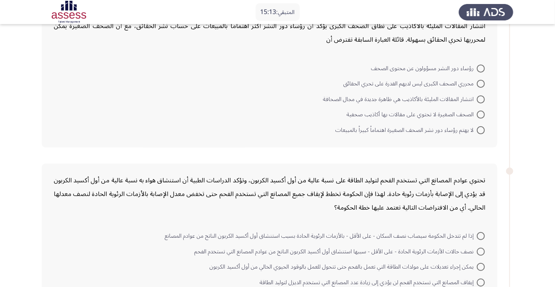
scroll to position [59, 0]
click at [375, 67] on span "رؤساء دور النشر مسؤولون عن محتوى الصحف" at bounding box center [424, 68] width 106 height 10
click at [477, 67] on input "رؤساء دور النشر مسؤولون عن محتوى الصحف" at bounding box center [481, 67] width 8 height 8
radio input "true"
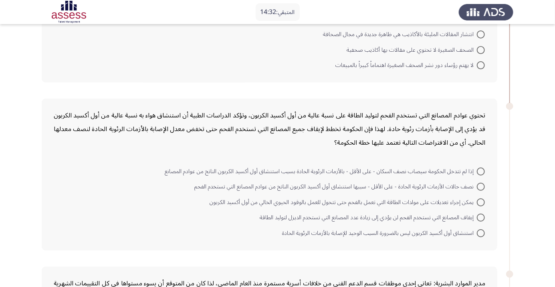
scroll to position [123, 0]
click at [316, 171] on span "إذا لم تتدخل الحكومة سيصاب نصف السكان - على الأقل - بالأزمات الرئوية الحادة بسب…" at bounding box center [321, 171] width 312 height 10
click at [477, 171] on input "إذا لم تتدخل الحكومة سيصاب نصف السكان - على الأقل - بالأزمات الرئوية الحادة بسب…" at bounding box center [481, 171] width 8 height 8
radio input "true"
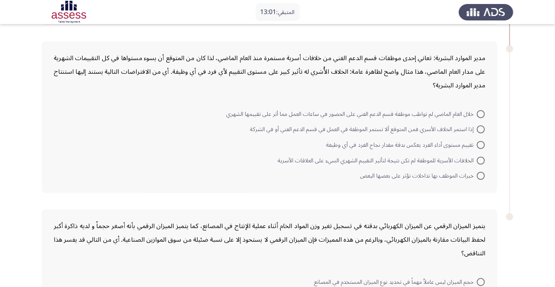
scroll to position [337, 0]
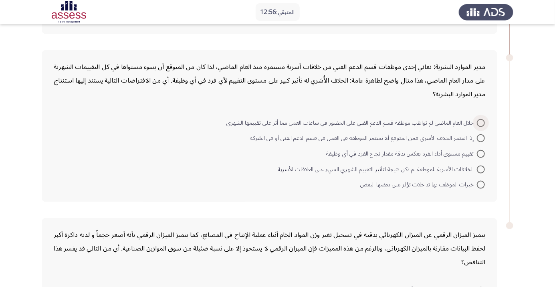
click at [231, 122] on span "خلال العام الماضي لم تواظب موظفة قسم الدعم الفني على الحضور في ساعات العمل مما …" at bounding box center [351, 123] width 250 height 10
click at [477, 122] on input "خلال العام الماضي لم تواظب موظفة قسم الدعم الفني على الحضور في ساعات العمل مما …" at bounding box center [481, 123] width 8 height 8
radio input "true"
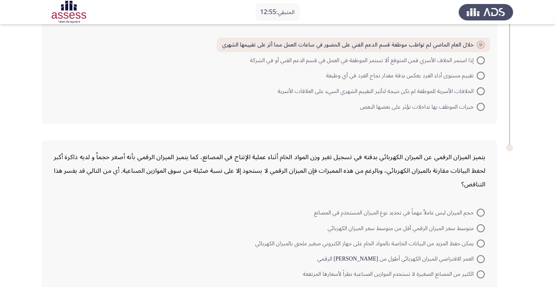
scroll to position [419, 0]
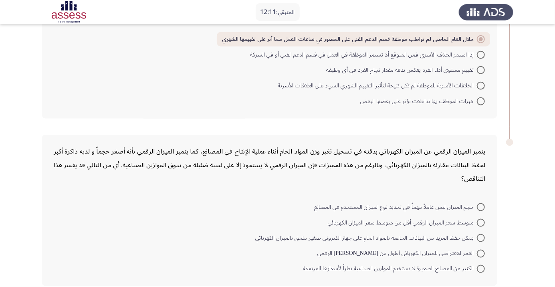
click at [316, 208] on span "حجم الميزان ليس عاملاُ مهماً في تحديد نوع الميزان المستخدم في المصانع" at bounding box center [395, 207] width 163 height 10
click at [477, 208] on input "حجم الميزان ليس عاملاُ مهماً في تحديد نوع الميزان المستخدم في المصانع" at bounding box center [481, 207] width 8 height 8
radio input "true"
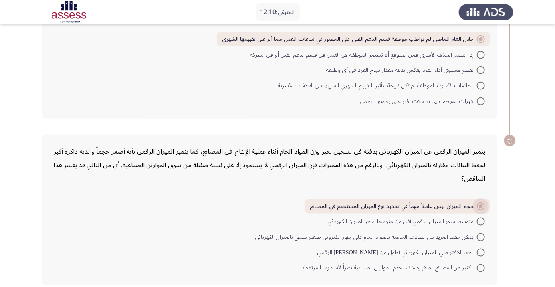
scroll to position [418, 0]
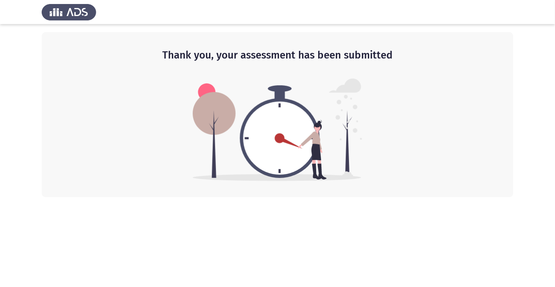
click at [472, 197] on html "Thank you, your assessment has been submitted" at bounding box center [277, 98] width 555 height 197
click at [458, 197] on html "Thank you, your assessment has been submitted" at bounding box center [277, 98] width 555 height 197
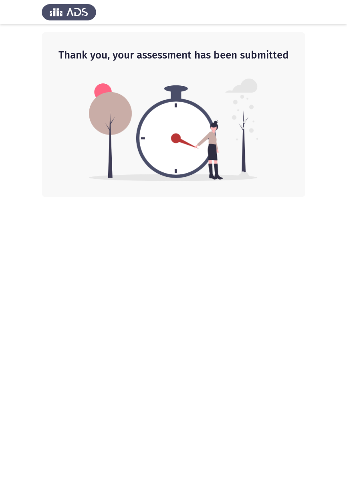
click at [296, 197] on html "Thank you, your assessment has been submitted" at bounding box center [173, 98] width 347 height 197
